Goal: Transaction & Acquisition: Purchase product/service

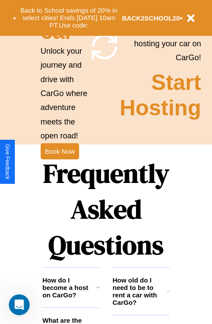
scroll to position [1057, 0]
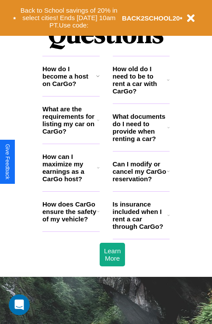
click at [98, 171] on icon at bounding box center [98, 167] width 3 height 7
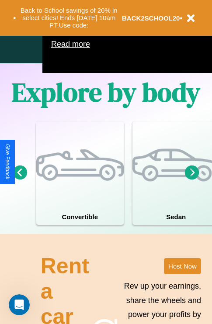
scroll to position [561, 0]
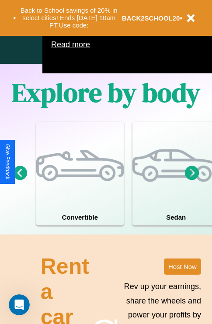
click at [192, 180] on icon at bounding box center [192, 172] width 14 height 14
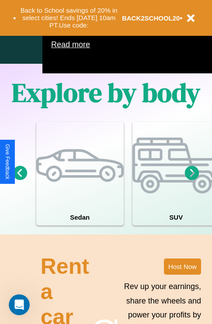
click at [192, 180] on icon at bounding box center [192, 172] width 14 height 14
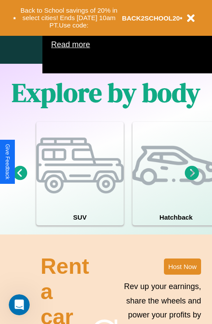
click at [192, 180] on icon at bounding box center [192, 172] width 14 height 14
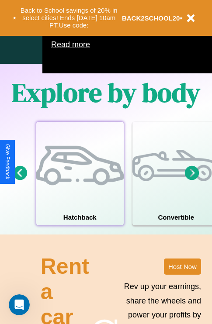
click at [79, 186] on div at bounding box center [79, 165] width 87 height 87
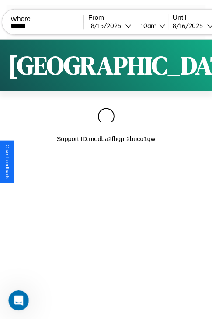
scroll to position [0, 74]
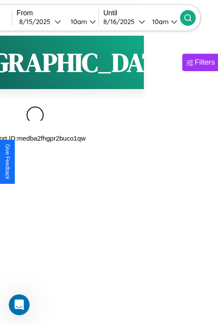
type input "******"
click at [192, 17] on icon at bounding box center [188, 18] width 9 height 9
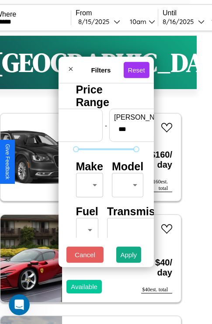
scroll to position [26, 0]
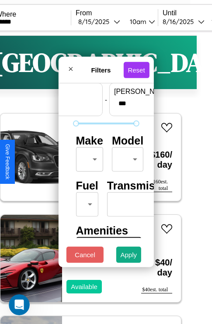
click at [88, 157] on body "CarGo Where ****** From [DATE] 10am Until [DATE] 10am Become a Host Login Sign …" at bounding box center [91, 180] width 212 height 360
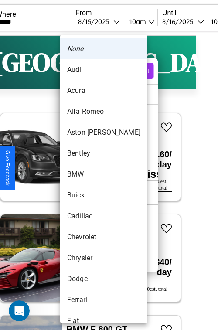
click at [87, 175] on li "BMW" at bounding box center [103, 174] width 87 height 21
type input "***"
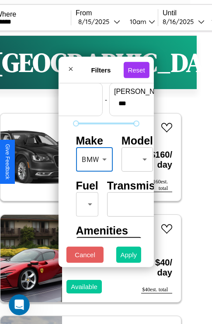
click at [129, 257] on button "Apply" at bounding box center [128, 254] width 25 height 16
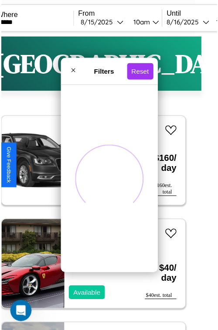
scroll to position [0, 0]
